Goal: Information Seeking & Learning: Stay updated

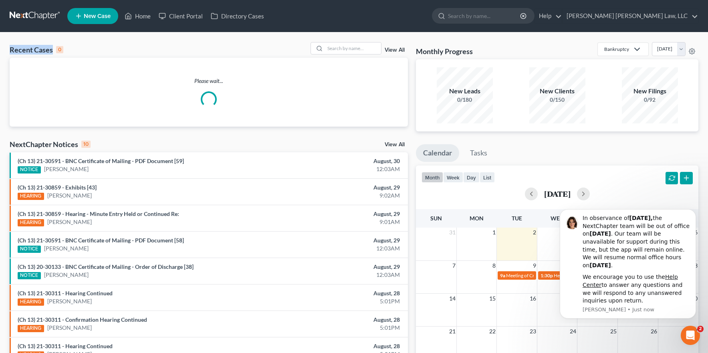
drag, startPoint x: 14, startPoint y: 49, endPoint x: 143, endPoint y: 49, distance: 128.2
click at [143, 49] on div "Recent Cases 0 View All Please wait... NextChapter Notices 10 View All (Ch 13) …" at bounding box center [354, 240] width 708 height 416
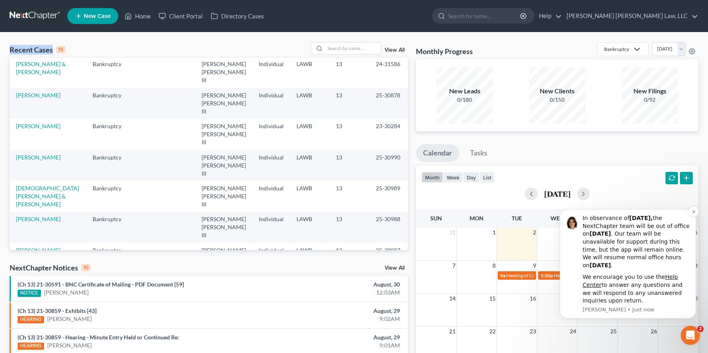
drag, startPoint x: 561, startPoint y: 344, endPoint x: 607, endPoint y: 265, distance: 91.7
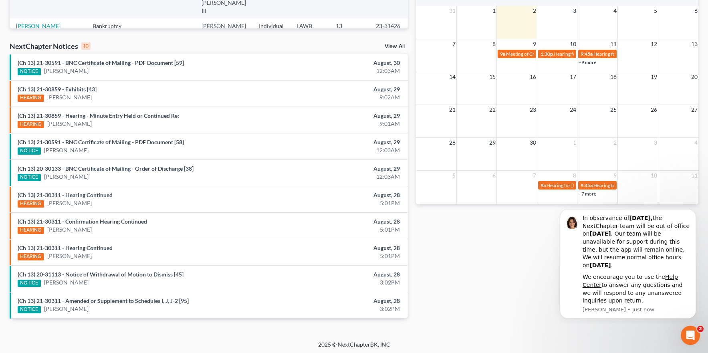
scroll to position [58, 0]
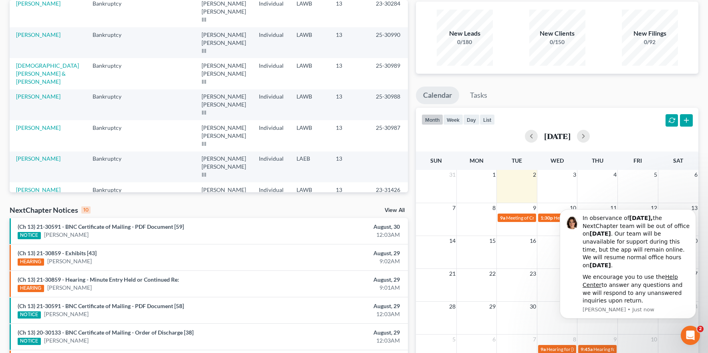
click at [411, 218] on div "Recent Cases 15 View All Name unfold_more expand_more expand_less Area of Law u…" at bounding box center [209, 239] width 406 height 510
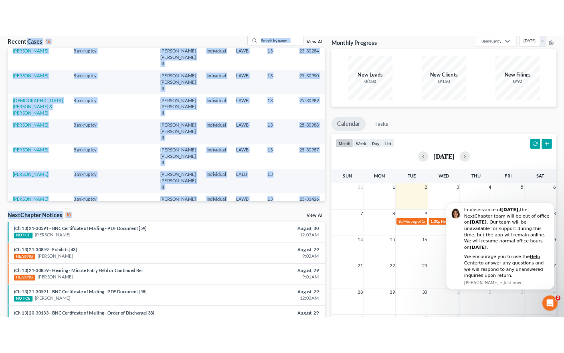
scroll to position [0, 0]
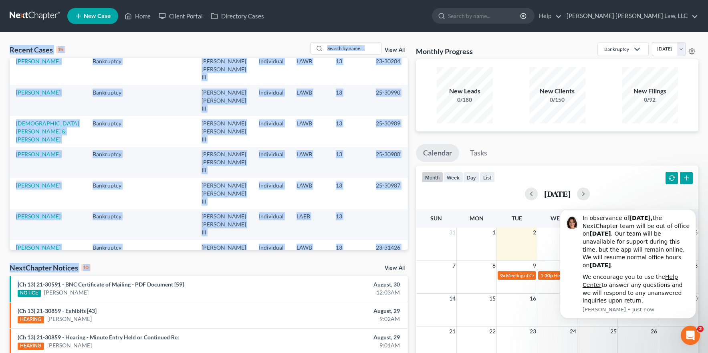
drag, startPoint x: 411, startPoint y: 218, endPoint x: 9, endPoint y: 48, distance: 435.9
click at [9, 48] on div "Recent Cases 15 View All Name unfold_more expand_more expand_less Area of Law u…" at bounding box center [209, 297] width 406 height 510
click at [9, 46] on div "Recent Cases 15 View All Name unfold_more expand_more expand_less Area of Law u…" at bounding box center [209, 297] width 406 height 510
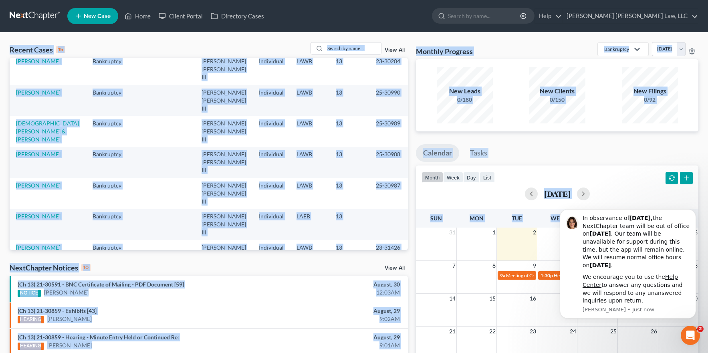
drag, startPoint x: 9, startPoint y: 46, endPoint x: 415, endPoint y: 272, distance: 465.3
click at [422, 275] on div "Recent Cases 15 View All Name unfold_more expand_more expand_less Area of Law u…" at bounding box center [354, 297] width 697 height 510
click at [175, 272] on div "NextChapter Notices 10 View All" at bounding box center [209, 269] width 398 height 13
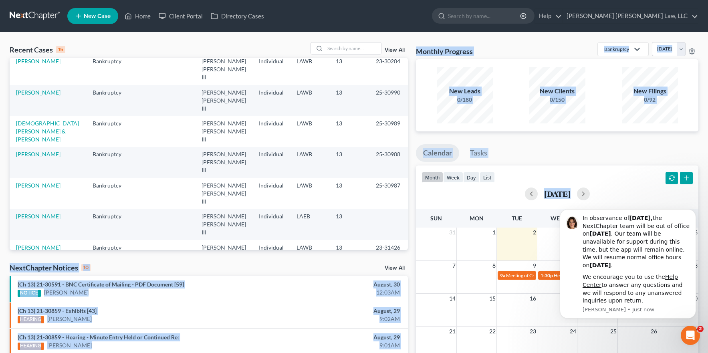
drag, startPoint x: 6, startPoint y: 263, endPoint x: 413, endPoint y: 299, distance: 409.0
click at [413, 299] on div "Recent Cases 15 View All Name unfold_more expand_more expand_less Area of Law u…" at bounding box center [354, 297] width 697 height 510
click at [312, 259] on div "Recent Cases 15 View All Name unfold_more expand_more expand_less Area of Law u…" at bounding box center [209, 297] width 406 height 510
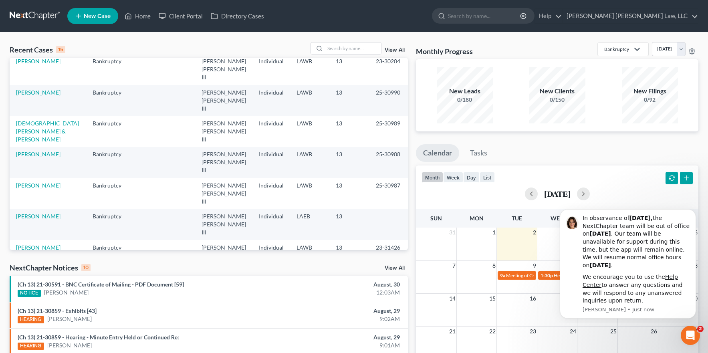
drag, startPoint x: 349, startPoint y: 269, endPoint x: 197, endPoint y: 271, distance: 152.7
click at [339, 271] on div "NextChapter Notices 10 View All" at bounding box center [209, 269] width 398 height 13
click at [182, 270] on div "NextChapter Notices 10 View All" at bounding box center [209, 269] width 398 height 13
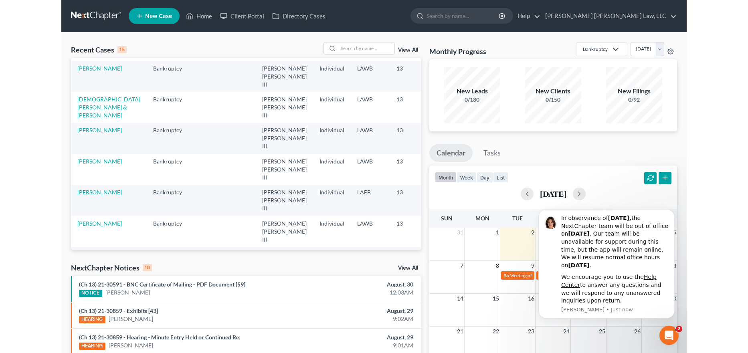
scroll to position [55, 0]
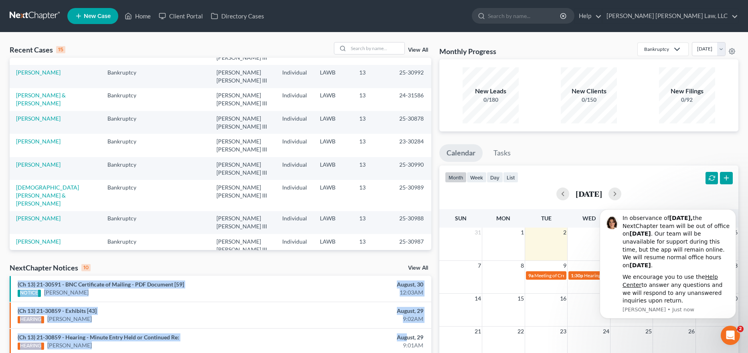
drag, startPoint x: 389, startPoint y: 273, endPoint x: 407, endPoint y: 333, distance: 63.0
click at [400, 293] on div "12:03AM" at bounding box center [358, 292] width 130 height 8
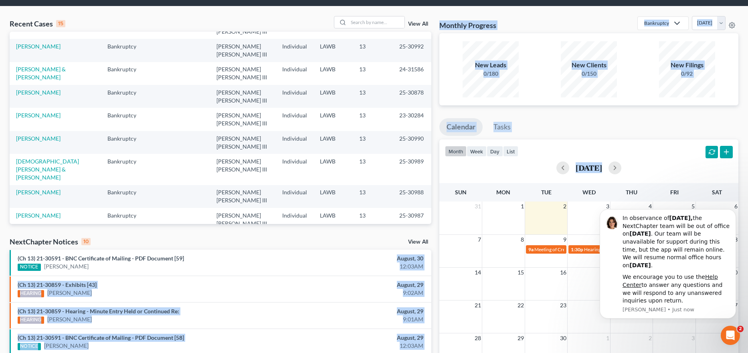
drag, startPoint x: 397, startPoint y: 286, endPoint x: 464, endPoint y: 357, distance: 97.8
click at [464, 353] on html "Home New Case Client Portal Directory Cases [PERSON_NAME] [PERSON_NAME] Law, LL…" at bounding box center [374, 262] width 748 height 577
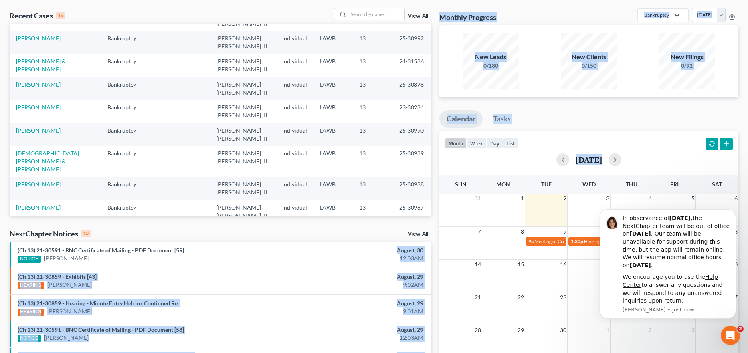
click at [382, 281] on div "9:02AM" at bounding box center [358, 285] width 130 height 8
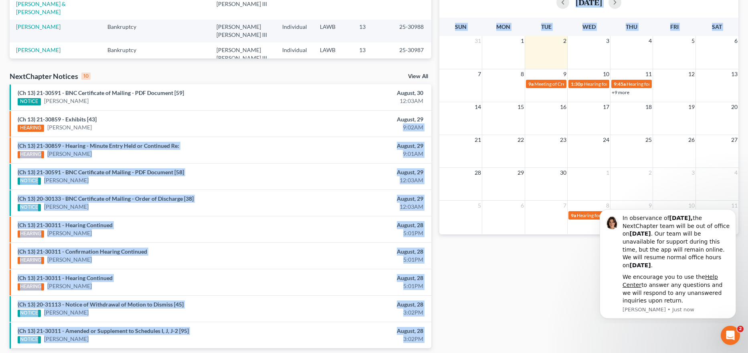
scroll to position [222, 0]
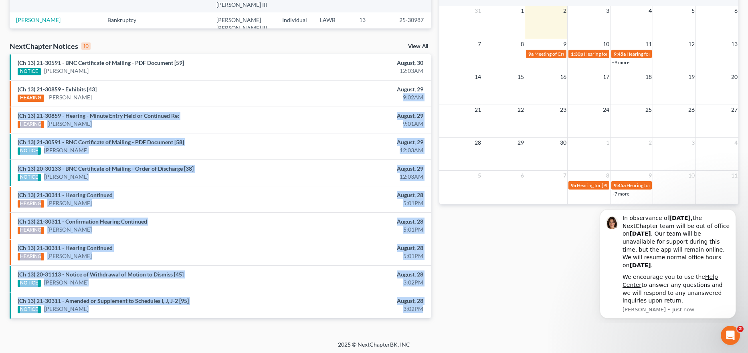
drag, startPoint x: 430, startPoint y: 332, endPoint x: 421, endPoint y: 310, distance: 24.1
click at [419, 310] on ul "(Ch 13) 21-30591 - BNC Certificate of Mailing - PDF Document [59] NOTICE [PERSO…" at bounding box center [220, 186] width 421 height 264
click at [421, 310] on div "3:02PM" at bounding box center [358, 309] width 130 height 8
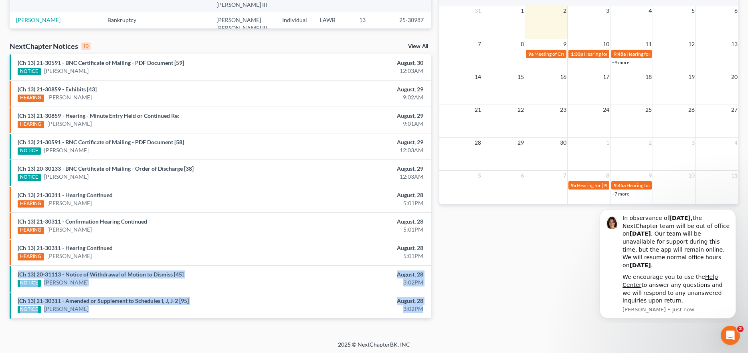
drag, startPoint x: 425, startPoint y: 309, endPoint x: 279, endPoint y: 261, distance: 153.8
click at [279, 262] on ul "(Ch 13) 21-30591 - BNC Certificate of Mailing - PDF Document [59] NOTICE [PERSO…" at bounding box center [220, 186] width 421 height 264
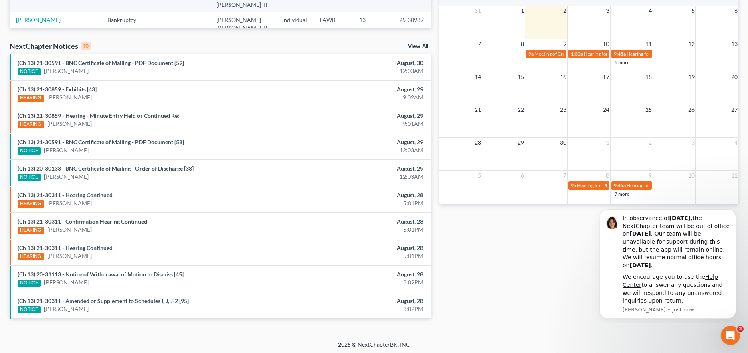
click at [239, 325] on div "Recent Cases 15 View All Name unfold_more expand_more expand_less Area of Law u…" at bounding box center [221, 76] width 430 height 510
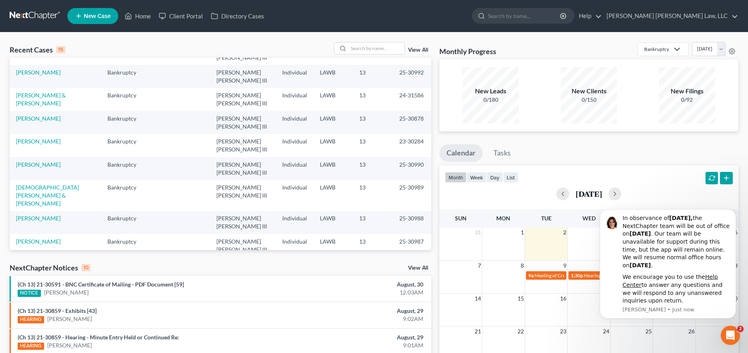
scroll to position [0, 0]
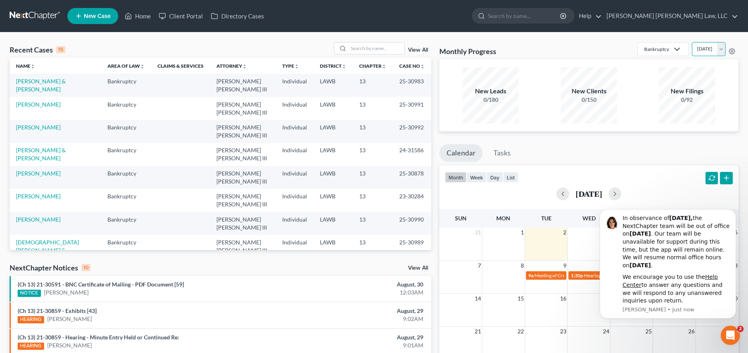
click at [692, 50] on select "[DATE] [DATE] [DATE] [DATE] [DATE] [DATE] [DATE] [DATE] [DATE] [DATE] [DATE] [D…" at bounding box center [709, 49] width 34 height 14
select select "1"
drag, startPoint x: 665, startPoint y: 91, endPoint x: 700, endPoint y: 100, distance: 36.0
click at [700, 100] on div "New Filings 51/92" at bounding box center [687, 95] width 56 height 17
click at [700, 100] on div "51/92" at bounding box center [687, 100] width 56 height 8
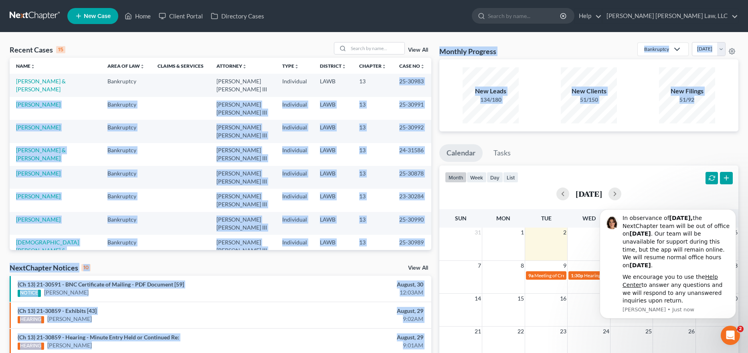
drag, startPoint x: 650, startPoint y: 93, endPoint x: 392, endPoint y: 76, distance: 259.0
click at [392, 76] on div "Recent Cases 15 View All Name unfold_more expand_more expand_less Area of Law u…" at bounding box center [374, 297] width 736 height 510
click at [564, 94] on div "New Clients" at bounding box center [589, 91] width 56 height 9
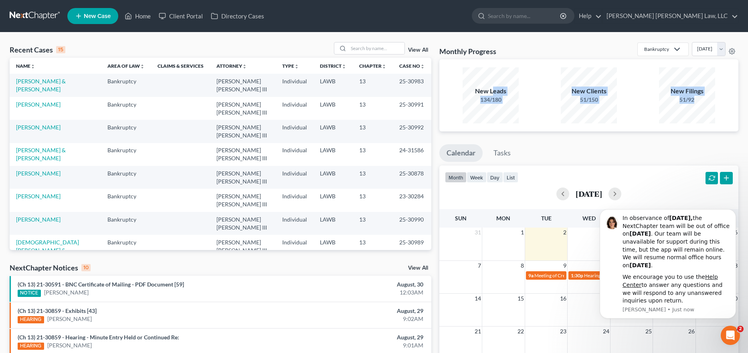
drag, startPoint x: 520, startPoint y: 92, endPoint x: 690, endPoint y: 113, distance: 172.0
click at [695, 120] on div "New Leads 134/180 New Clients 51/150 New Filings 51/92" at bounding box center [589, 95] width 294 height 59
click at [691, 108] on div "New Filings 51/92" at bounding box center [687, 95] width 56 height 56
drag, startPoint x: 705, startPoint y: 106, endPoint x: 551, endPoint y: 106, distance: 154.3
click at [541, 93] on div "New Leads 134/180 New Clients 51/150 New Filings 51/92" at bounding box center [589, 95] width 294 height 59
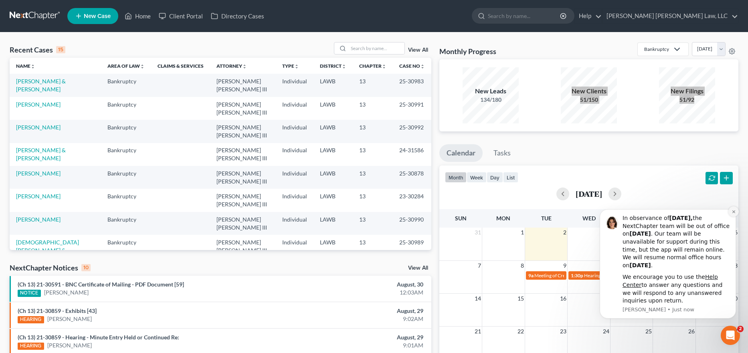
click at [714, 212] on icon "Dismiss notification" at bounding box center [733, 212] width 4 height 4
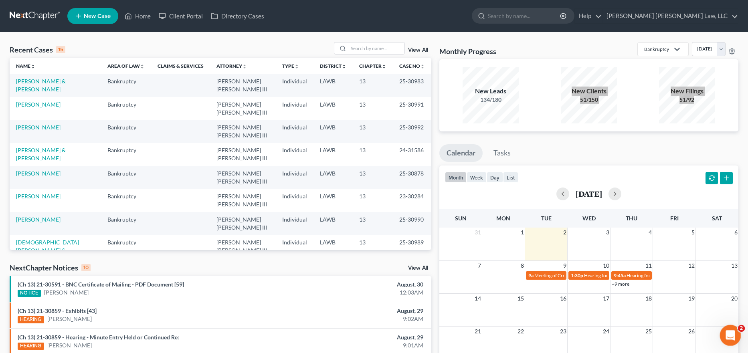
click at [714, 337] on icon "Open Intercom Messenger" at bounding box center [728, 334] width 13 height 13
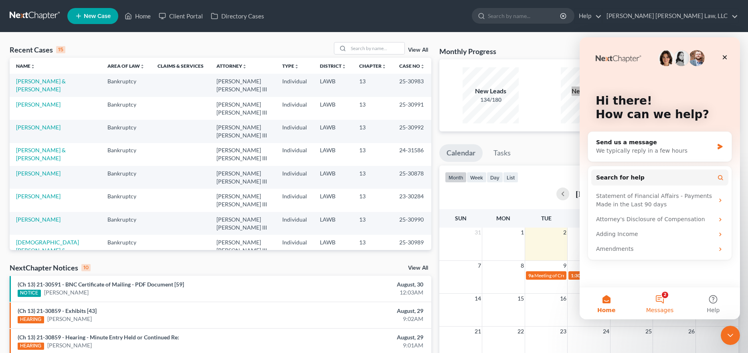
click at [657, 299] on button "2 Messages" at bounding box center [659, 303] width 53 height 32
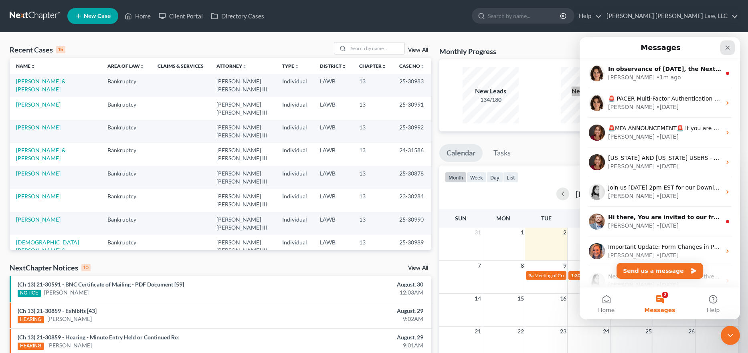
click at [714, 48] on icon "Close" at bounding box center [727, 47] width 6 height 6
